Goal: Communication & Community: Answer question/provide support

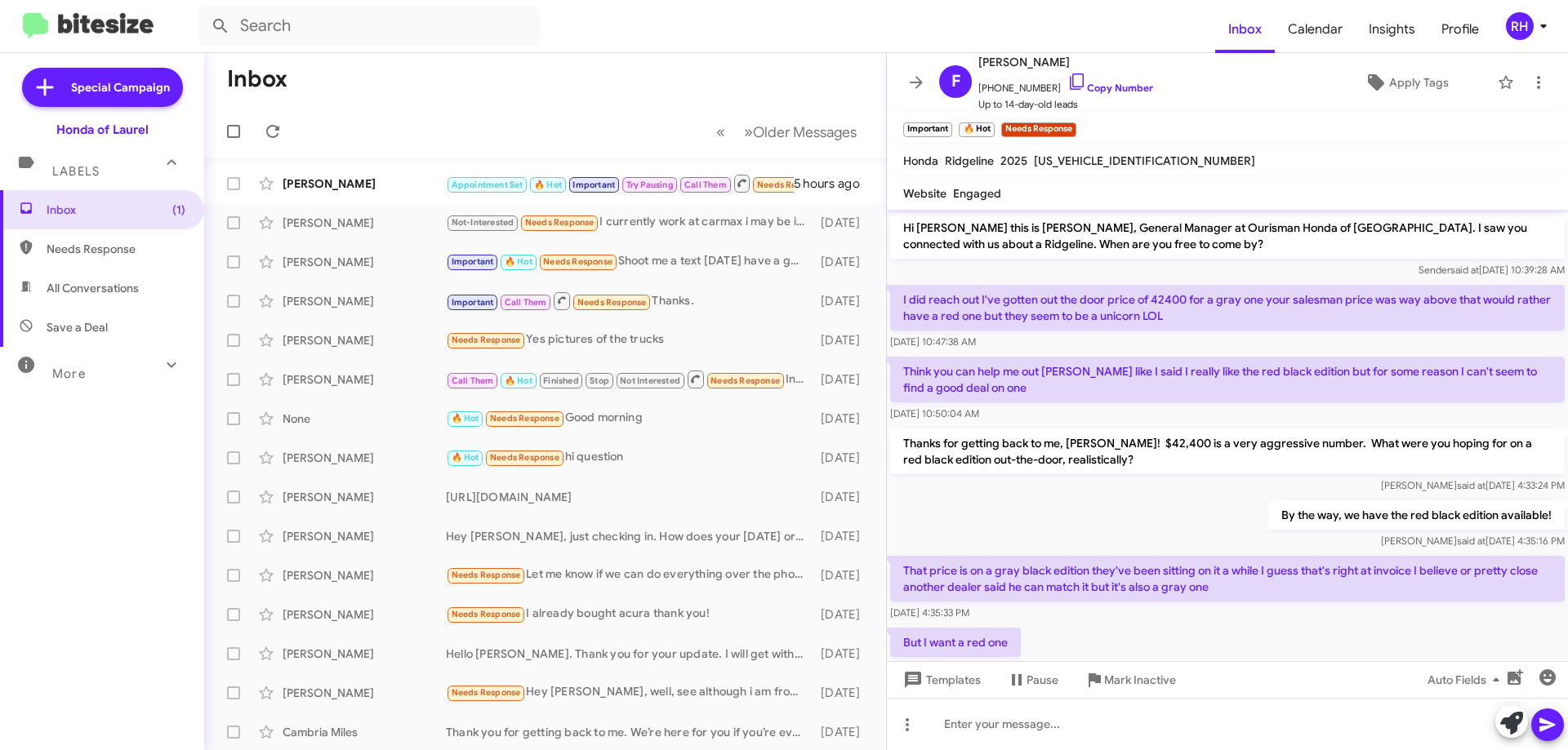
scroll to position [1013, 0]
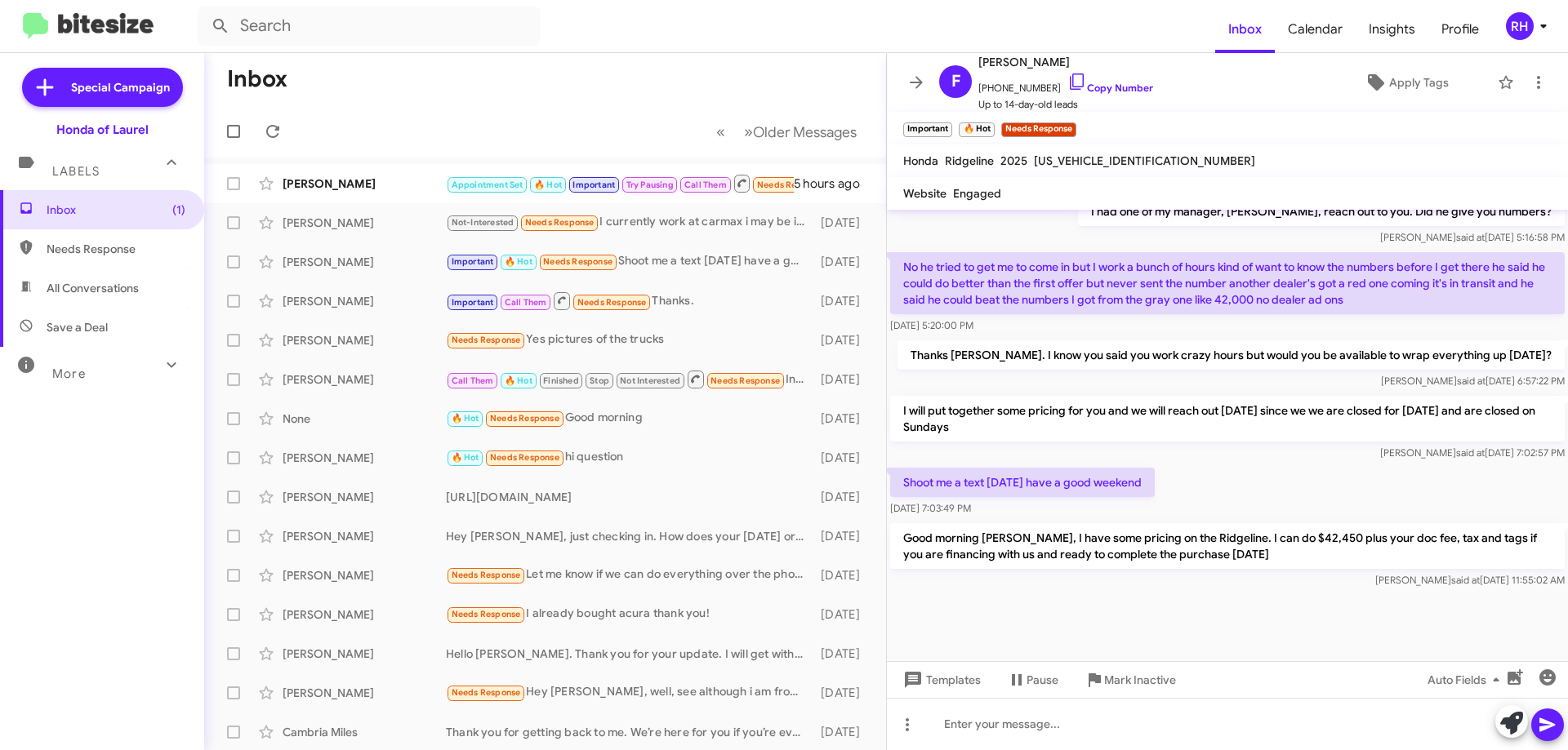
click at [1282, 608] on div at bounding box center [1228, 634] width 681 height 85
click at [275, 138] on icon at bounding box center [272, 131] width 19 height 19
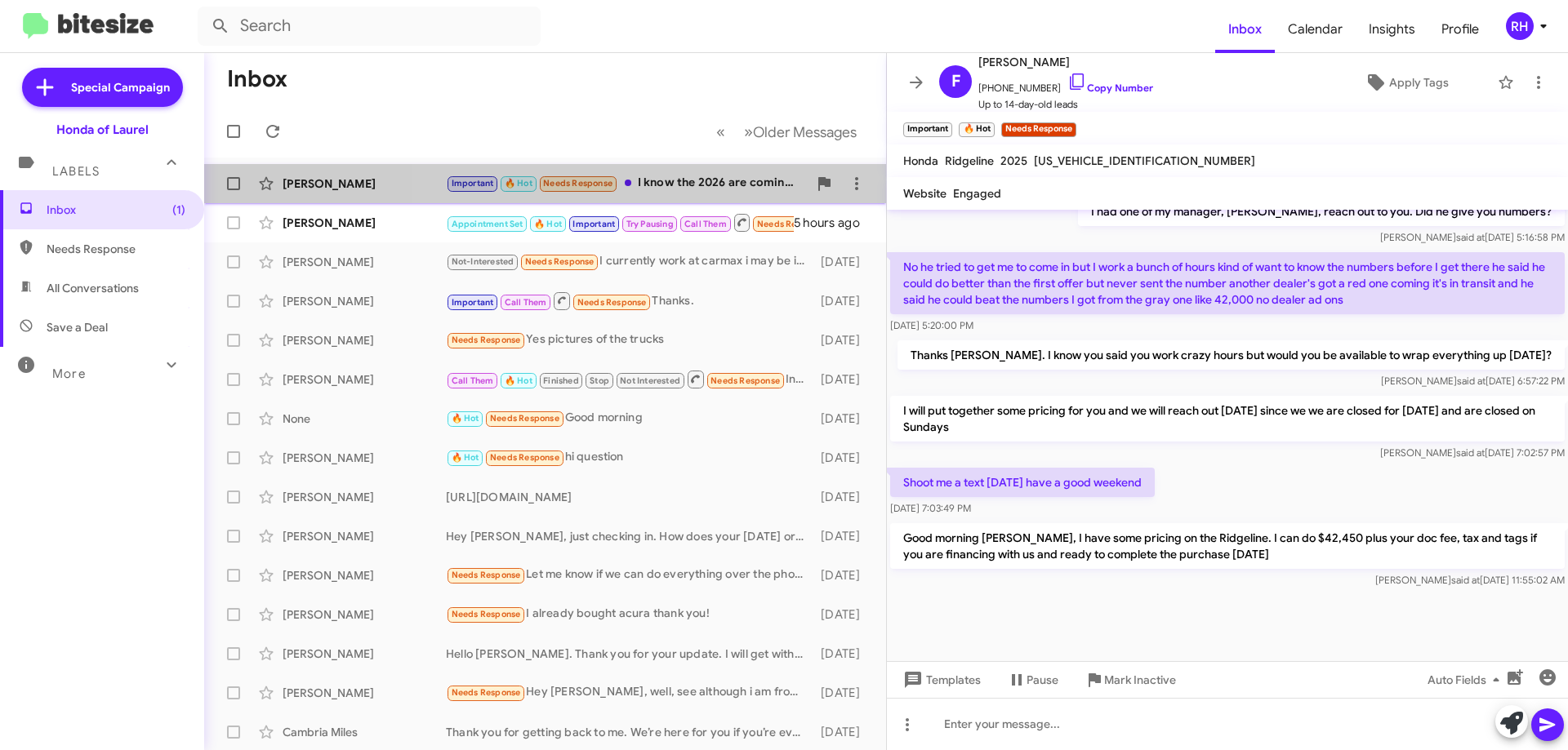
click at [697, 188] on div "Important 🔥 Hot Needs Response I know the 2026 are coming I'm thinking 41,000 I…" at bounding box center [626, 183] width 362 height 19
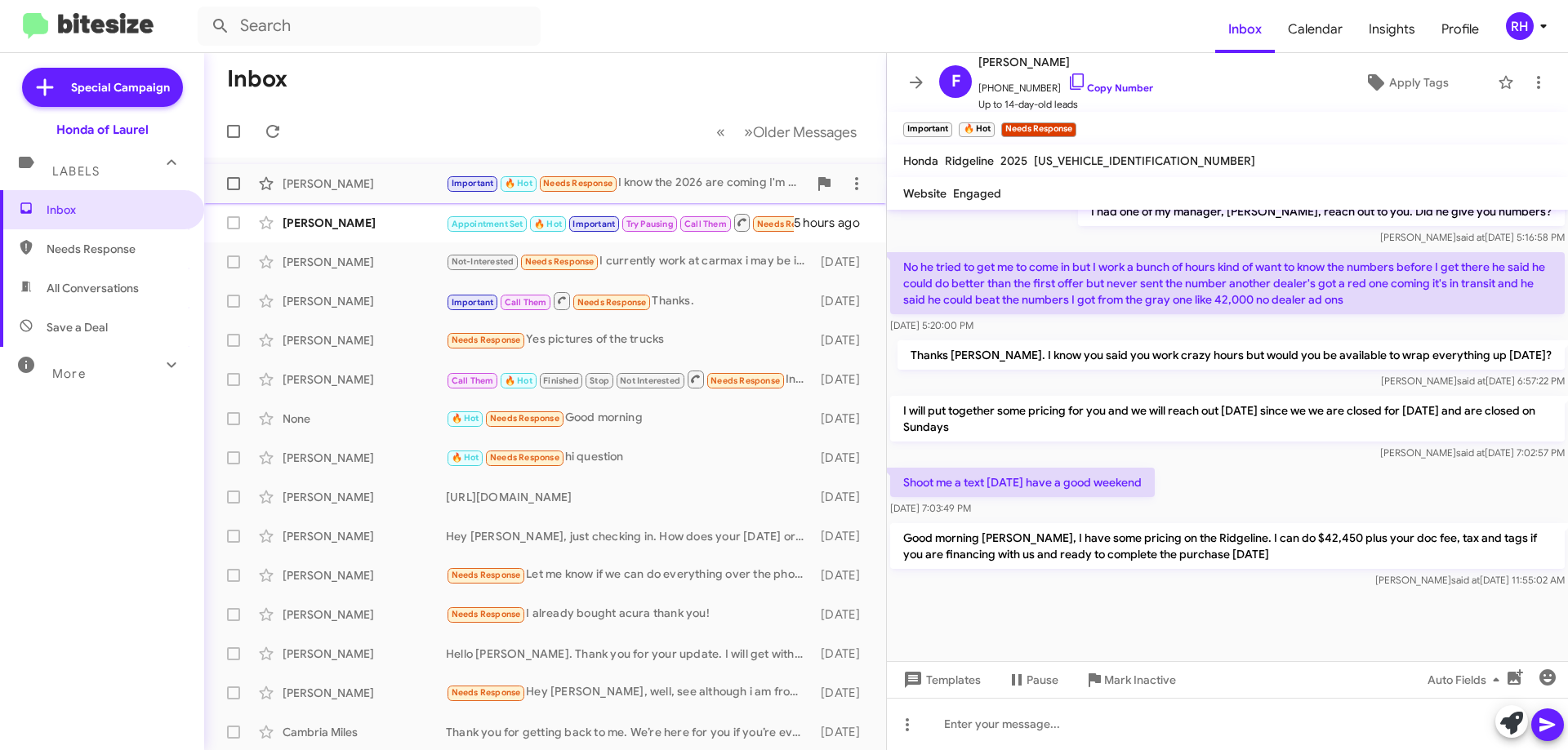
click at [685, 187] on div "Important 🔥 Hot Needs Response I know the 2026 are coming I'm thinking 41,000 I…" at bounding box center [626, 183] width 362 height 19
click at [1200, 596] on div at bounding box center [1228, 634] width 681 height 85
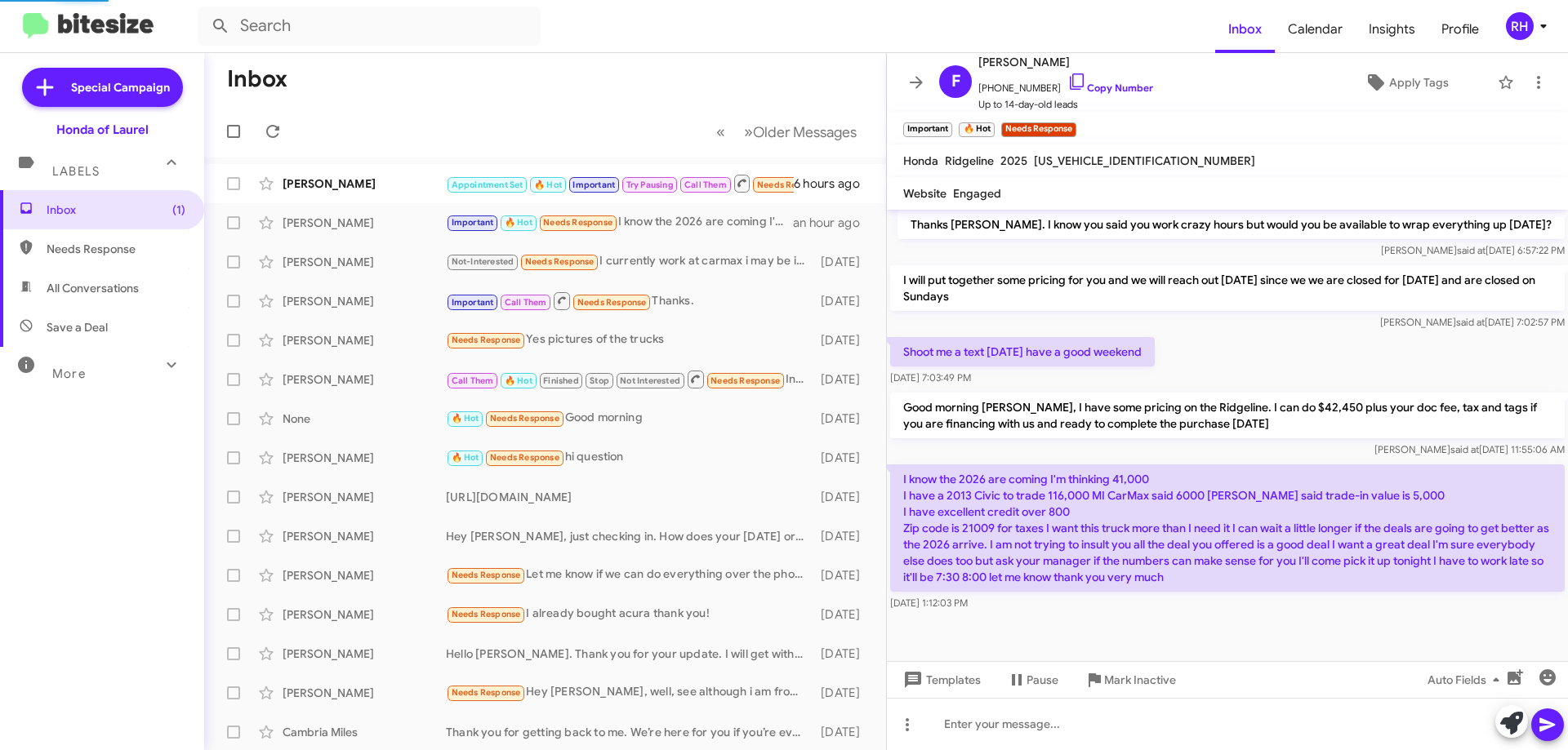
scroll to position [1170, 0]
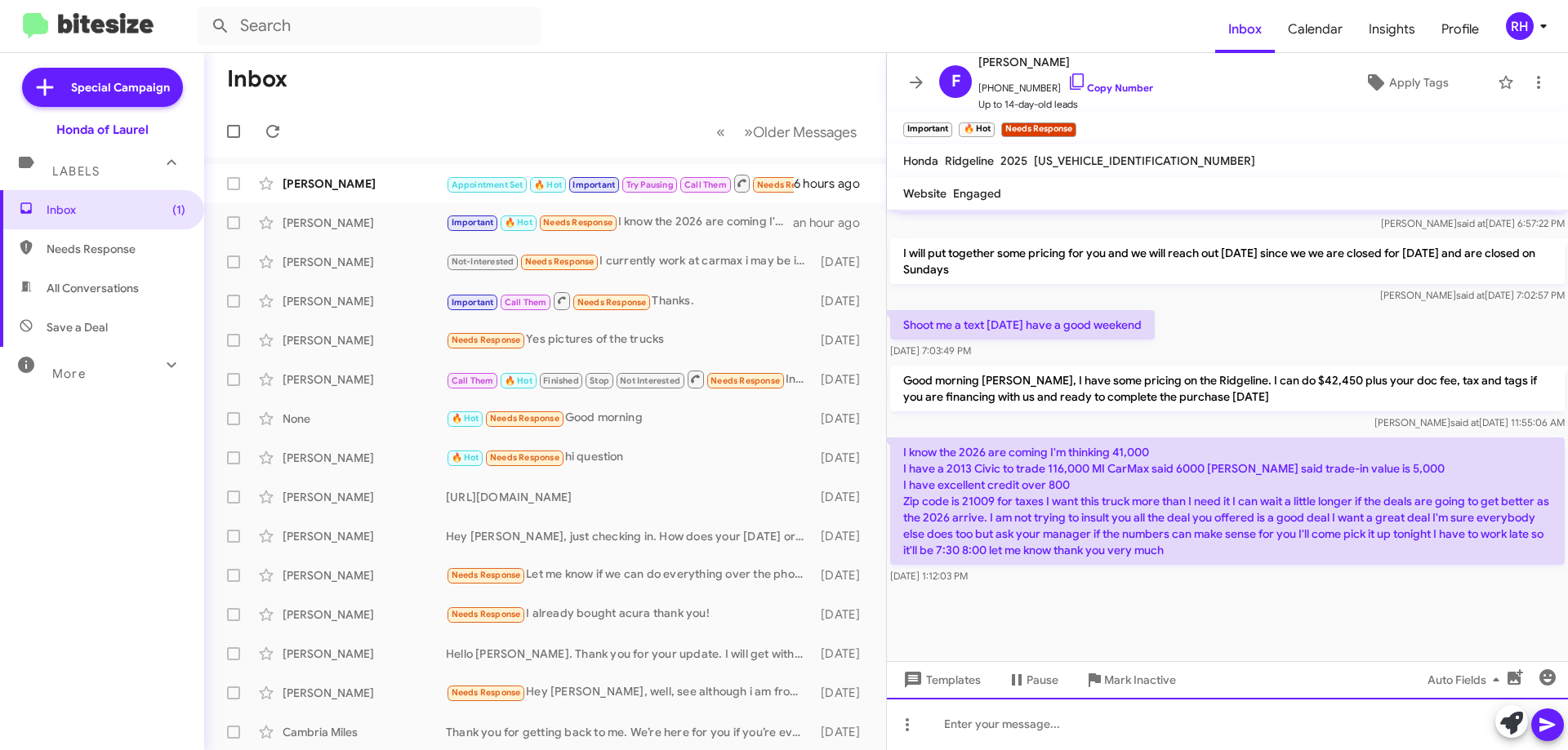
click at [1064, 729] on div at bounding box center [1228, 724] width 681 height 52
click at [1053, 731] on div "Thanks [PERSON_NAME]." at bounding box center [1228, 724] width 681 height 52
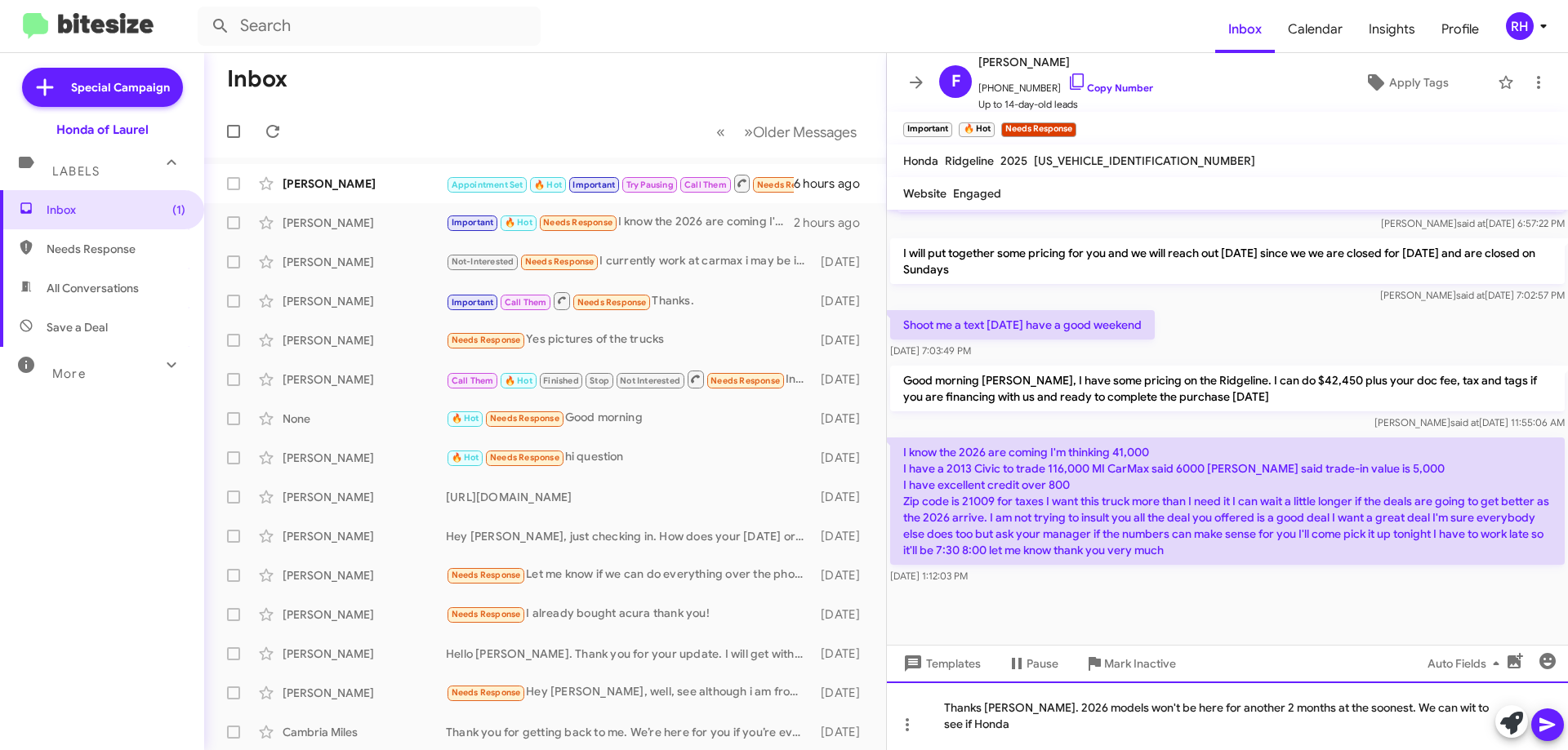
click at [1410, 708] on div "Thanks [PERSON_NAME]. 2026 models won't be here for another 2 months at the soo…" at bounding box center [1228, 716] width 681 height 69
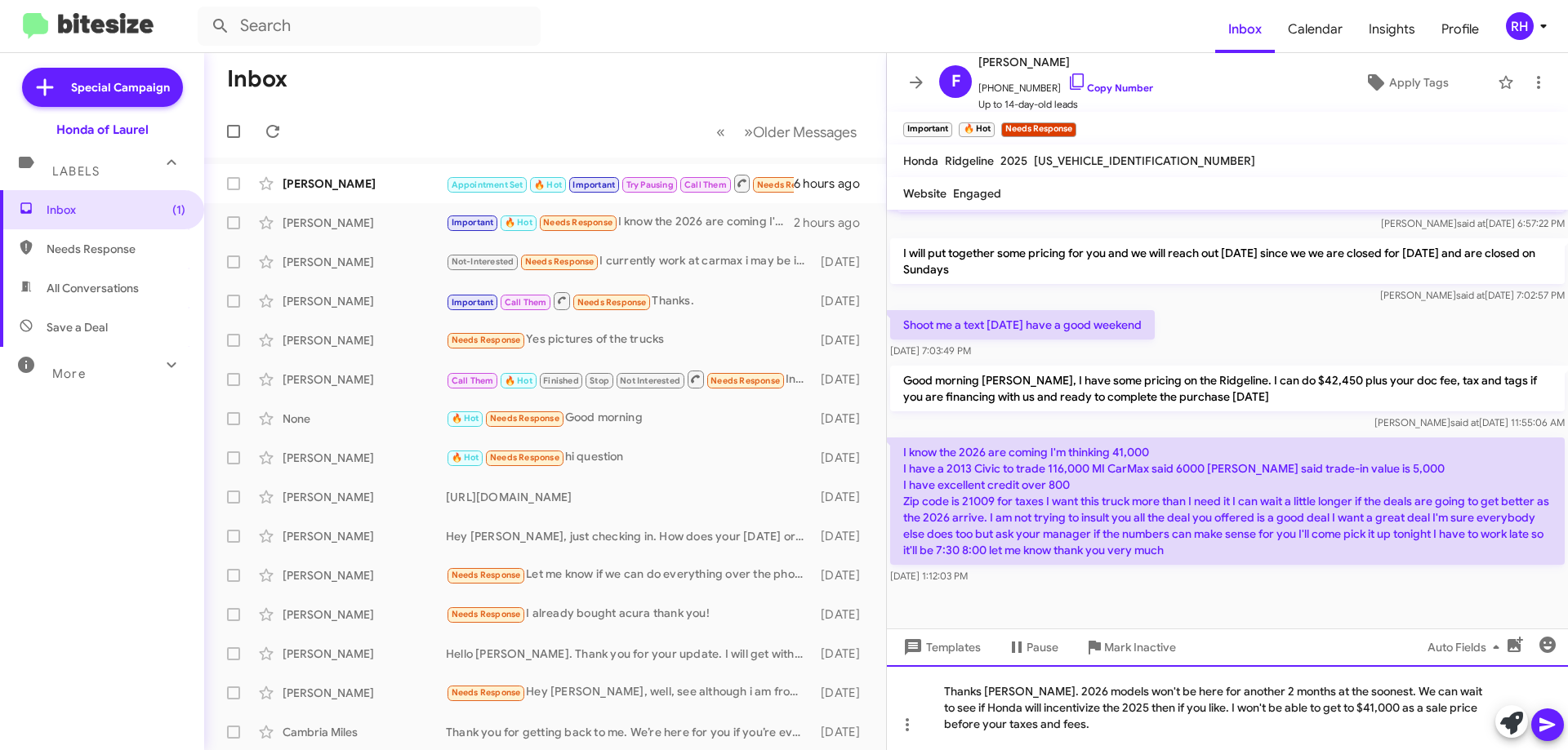
click at [1080, 733] on div "Thanks [PERSON_NAME]. 2026 models won't be here for another 2 months at the soo…" at bounding box center [1228, 708] width 681 height 85
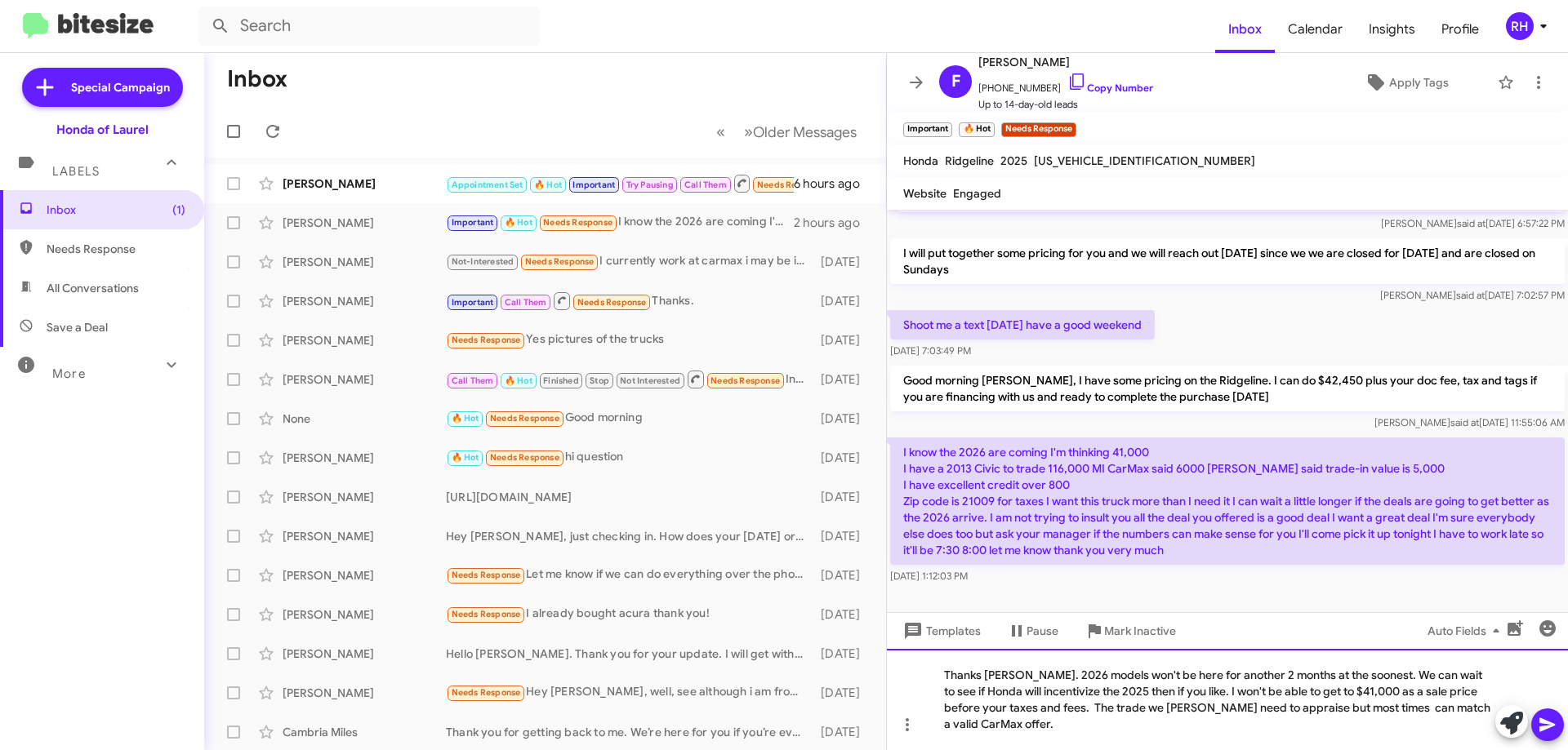
click at [1143, 711] on div "Thanks [PERSON_NAME]. 2026 models won't be here for another 2 months at the soo…" at bounding box center [1228, 700] width 681 height 102
click at [1250, 710] on div "Thanks [PERSON_NAME]. 2026 models won't be here for another 2 months at the soo…" at bounding box center [1228, 700] width 681 height 102
click at [1009, 724] on div "Thanks [PERSON_NAME]. 2026 models won't be here for another 2 months at the soo…" at bounding box center [1228, 700] width 681 height 102
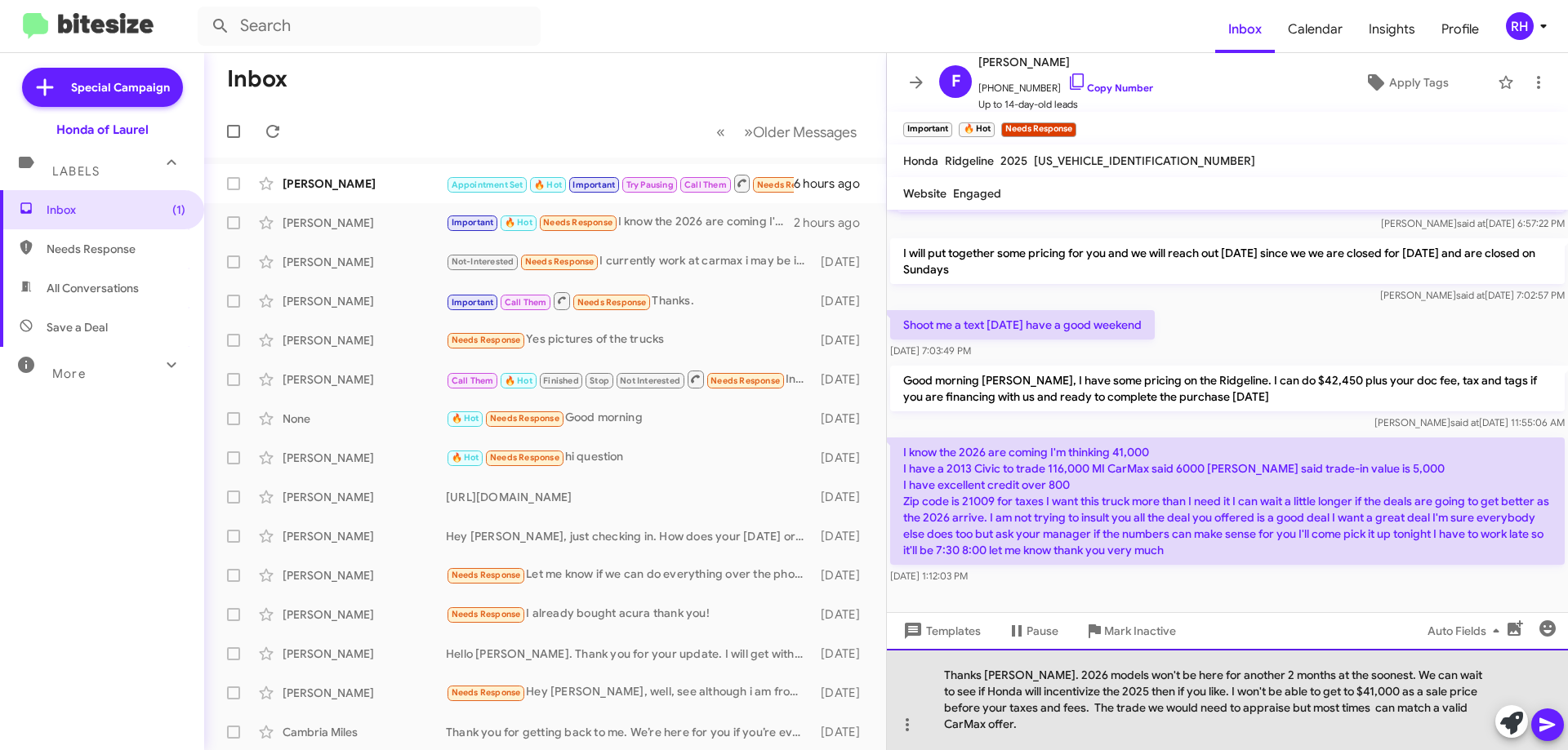
click at [1050, 726] on div "Thanks [PERSON_NAME]. 2026 models won't be here for another 2 months at the soo…" at bounding box center [1228, 700] width 681 height 102
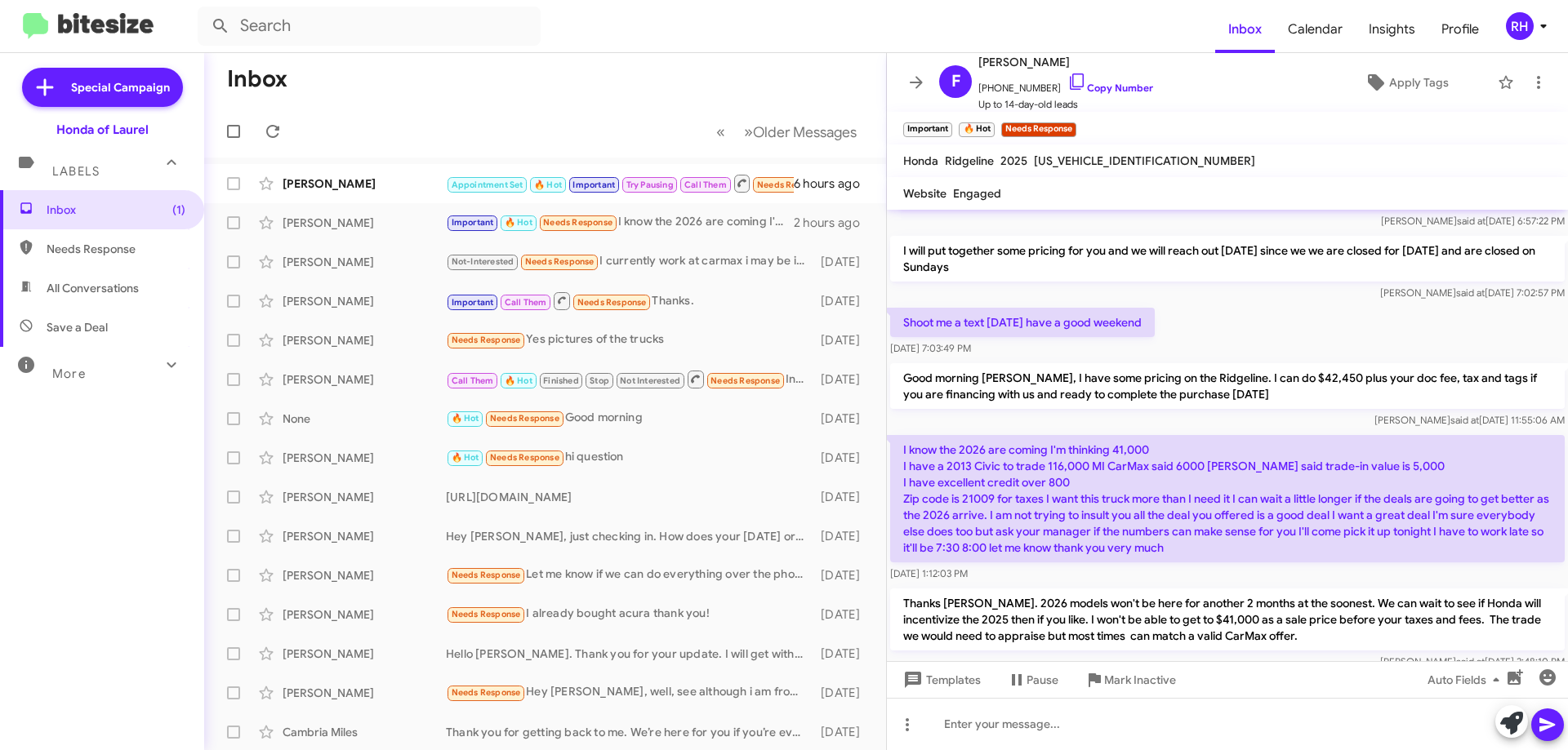
scroll to position [1225, 0]
